Goal: Information Seeking & Learning: Learn about a topic

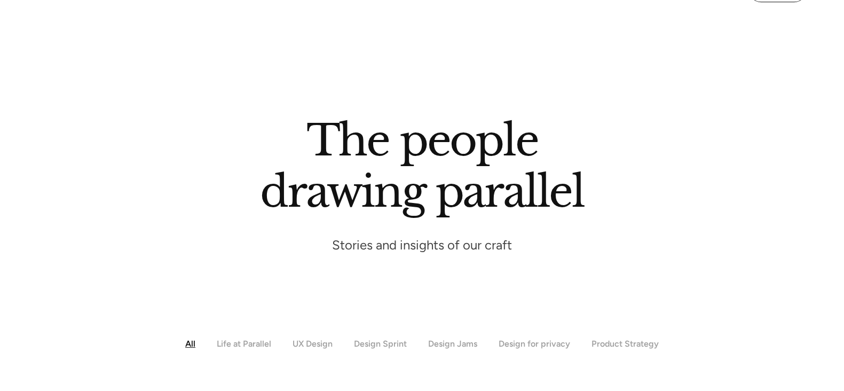
scroll to position [372, 0]
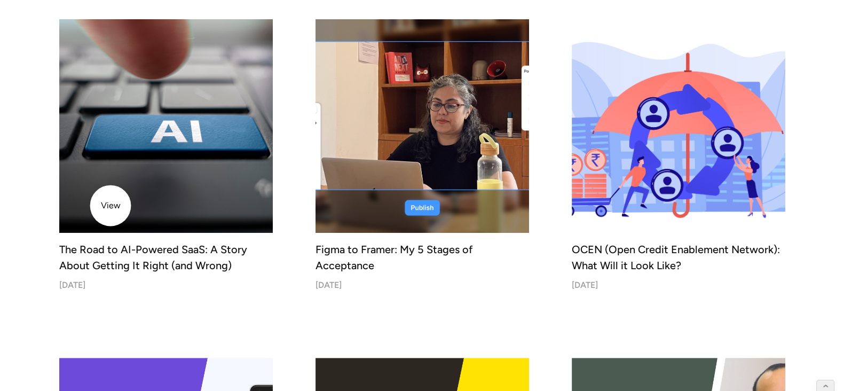
click at [111, 206] on img at bounding box center [166, 126] width 224 height 224
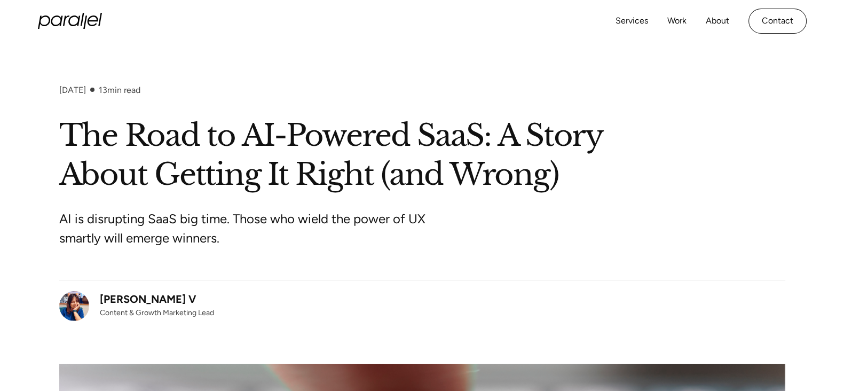
click at [257, 140] on h1 "The Road to AI-Powered SaaS: A Story About Getting It Right (and Wrong)" at bounding box center [422, 155] width 726 height 78
click at [550, 151] on h1 "The Road to AI-Powered SaaS: A Story About Getting It Right (and Wrong)" at bounding box center [422, 155] width 726 height 78
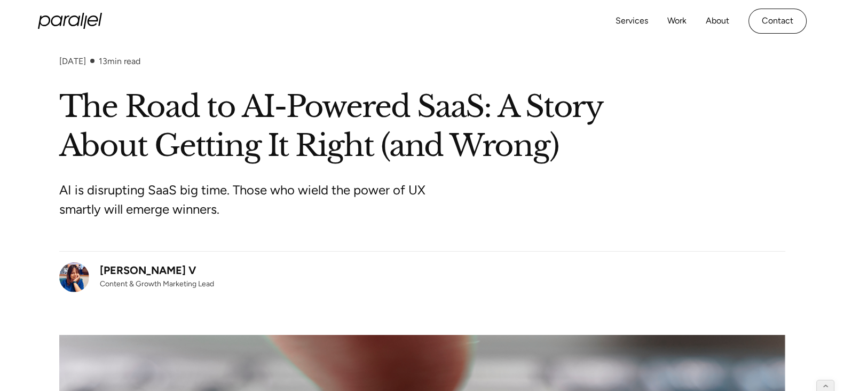
scroll to position [7, 0]
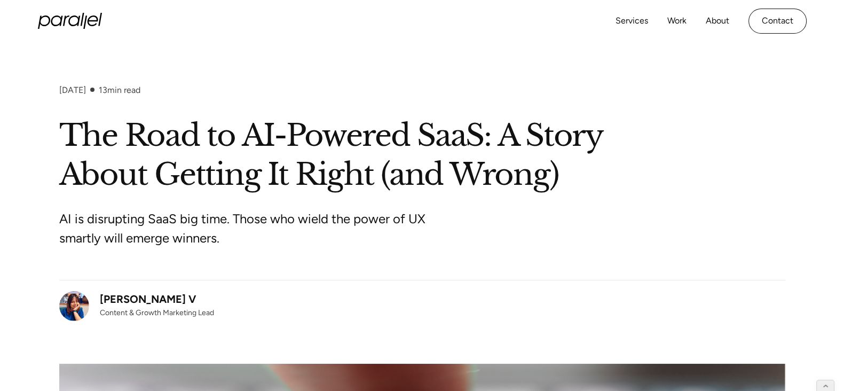
click at [201, 135] on h1 "The Road to AI-Powered SaaS: A Story About Getting It Right (and Wrong)" at bounding box center [422, 155] width 726 height 78
click at [419, 222] on p "AI is disrupting SaaS big time. Those who wield the power of UX smartly will em…" at bounding box center [259, 228] width 400 height 38
